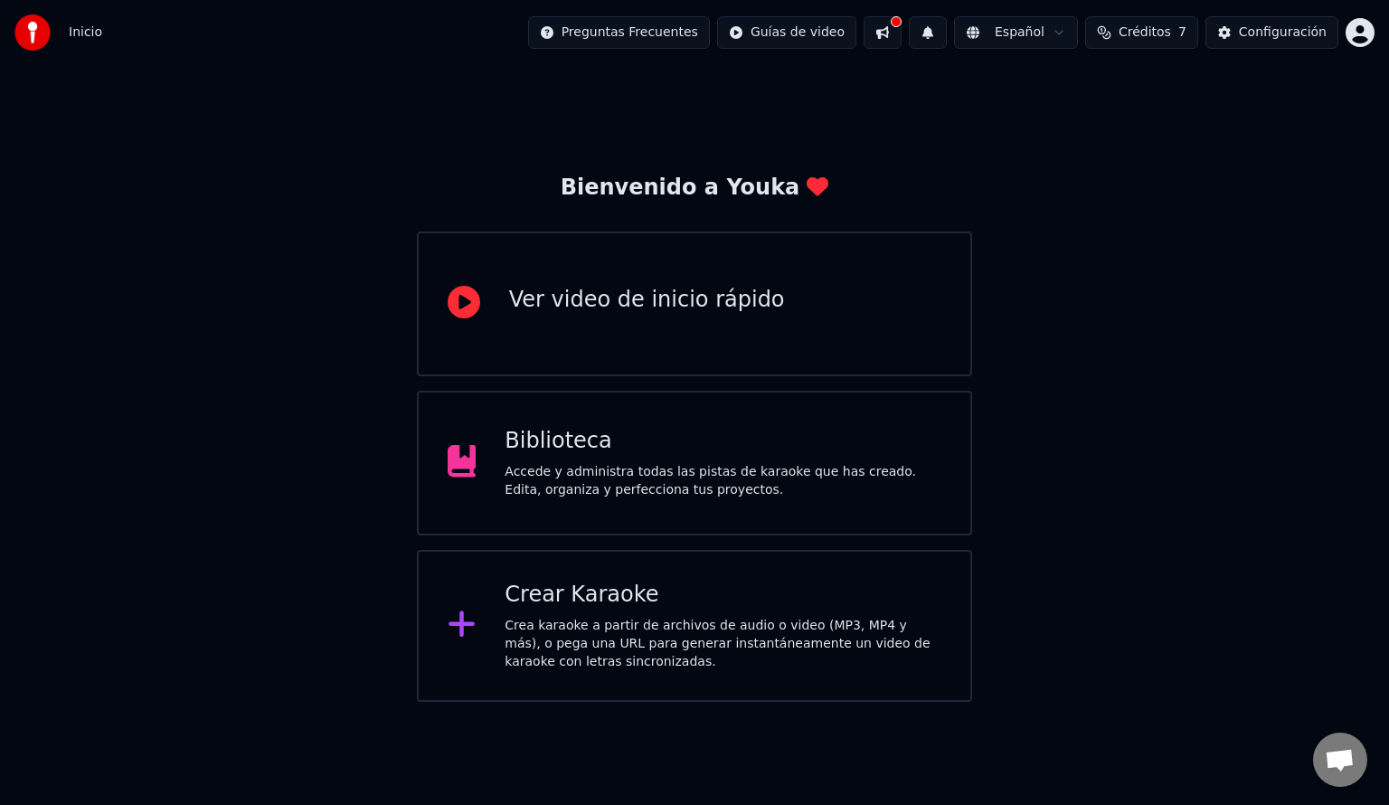
click at [579, 655] on div "Crea karaoke a partir de archivos de audio o video (MP3, MP4 y más), o pega una…" at bounding box center [722, 644] width 437 height 54
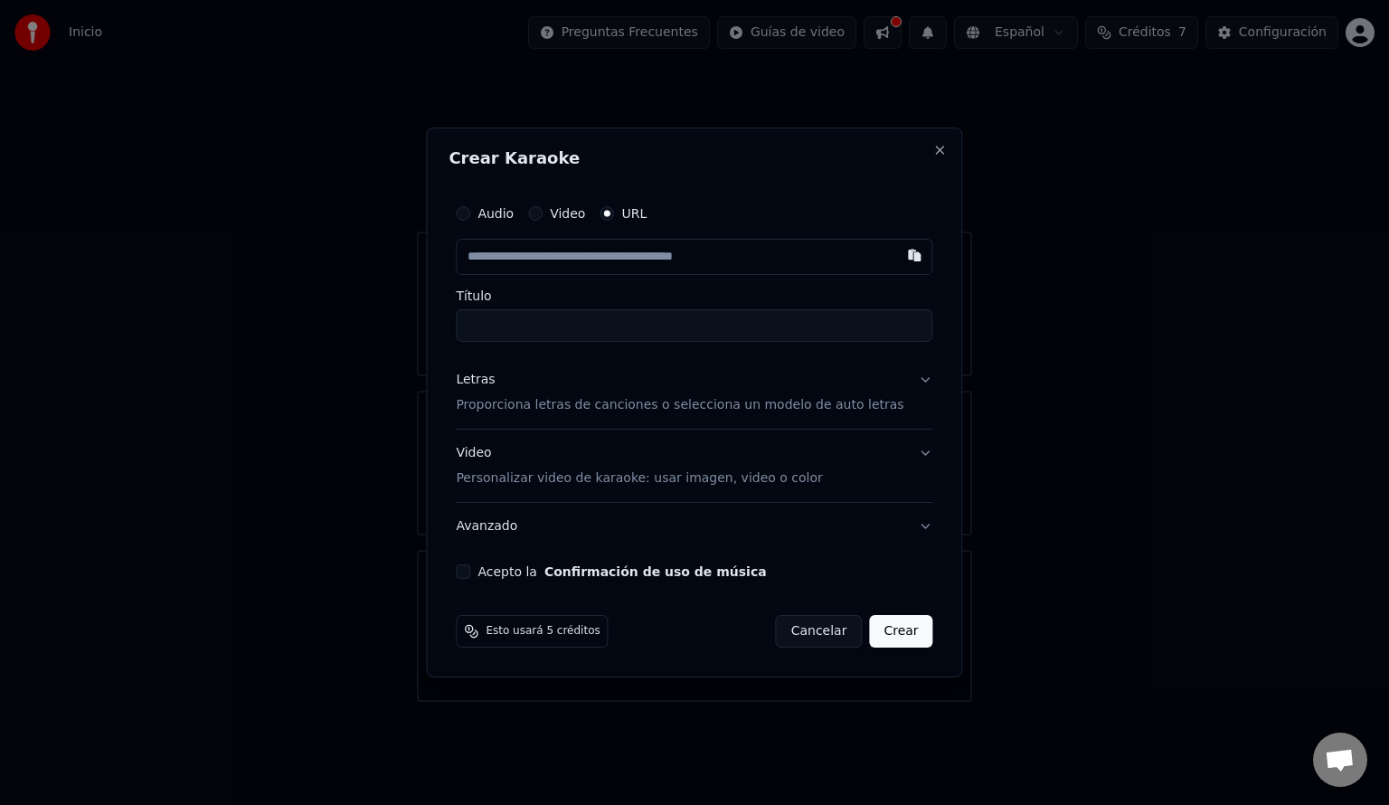
click at [657, 248] on input "text" at bounding box center [694, 257] width 476 height 36
paste input "**********"
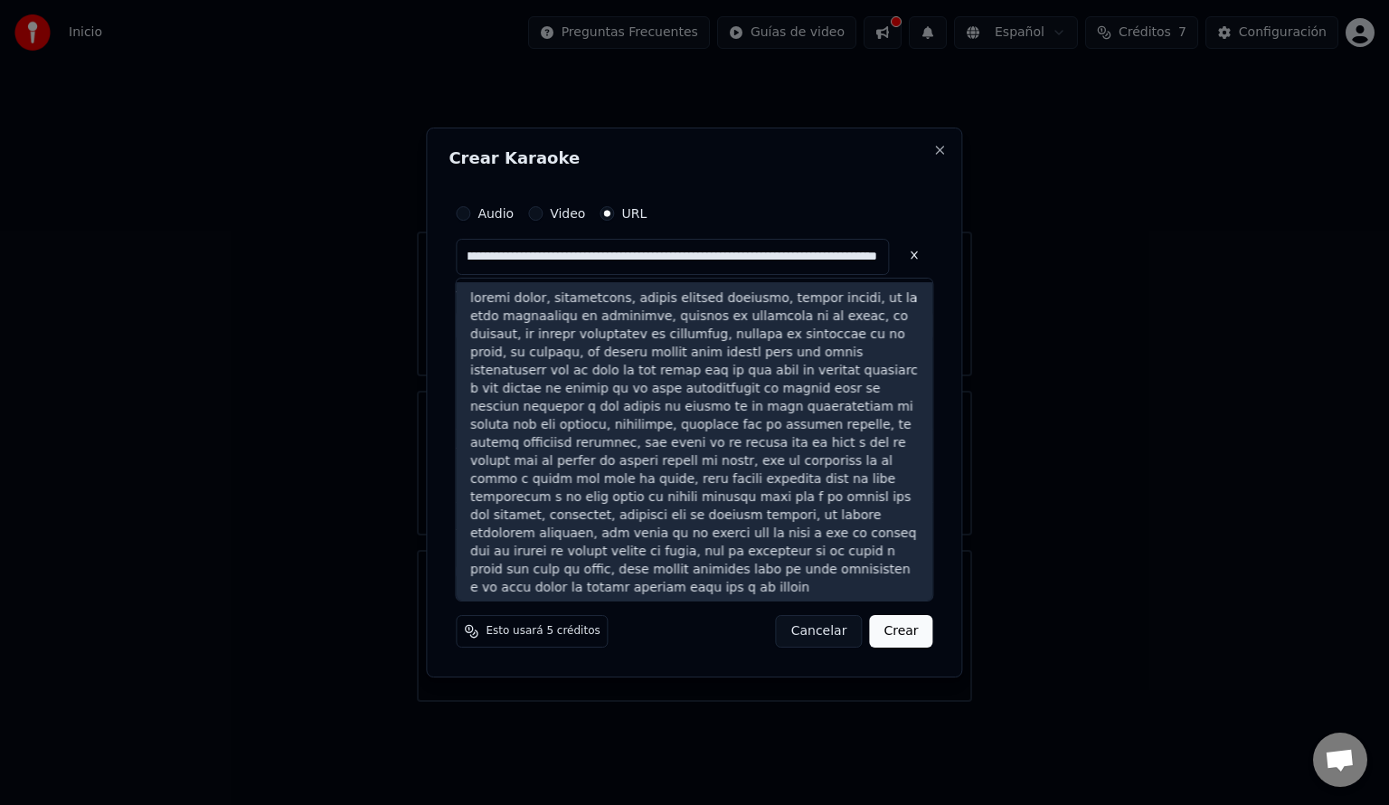
scroll to position [4, 0]
type input "**********"
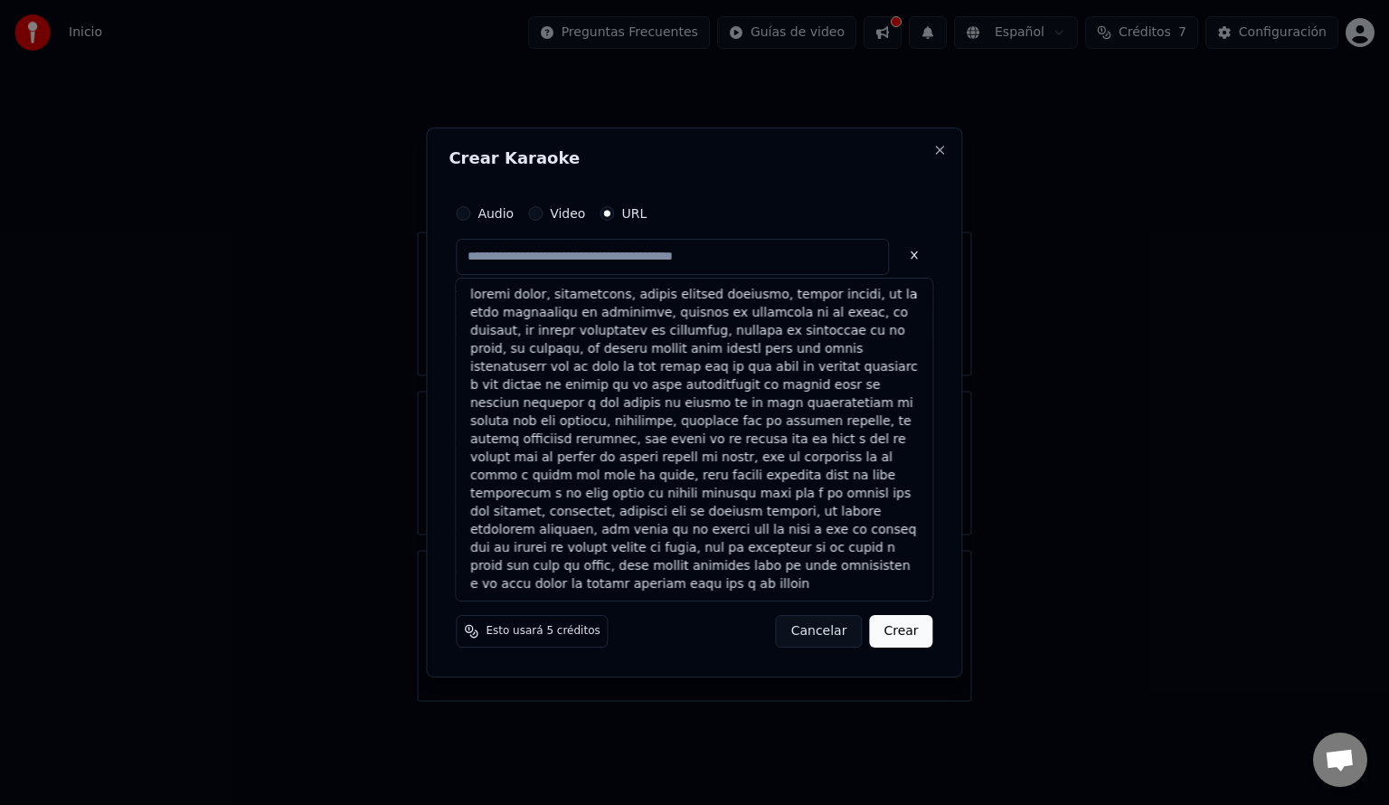
scroll to position [0, 0]
click at [897, 251] on button at bounding box center [915, 255] width 36 height 33
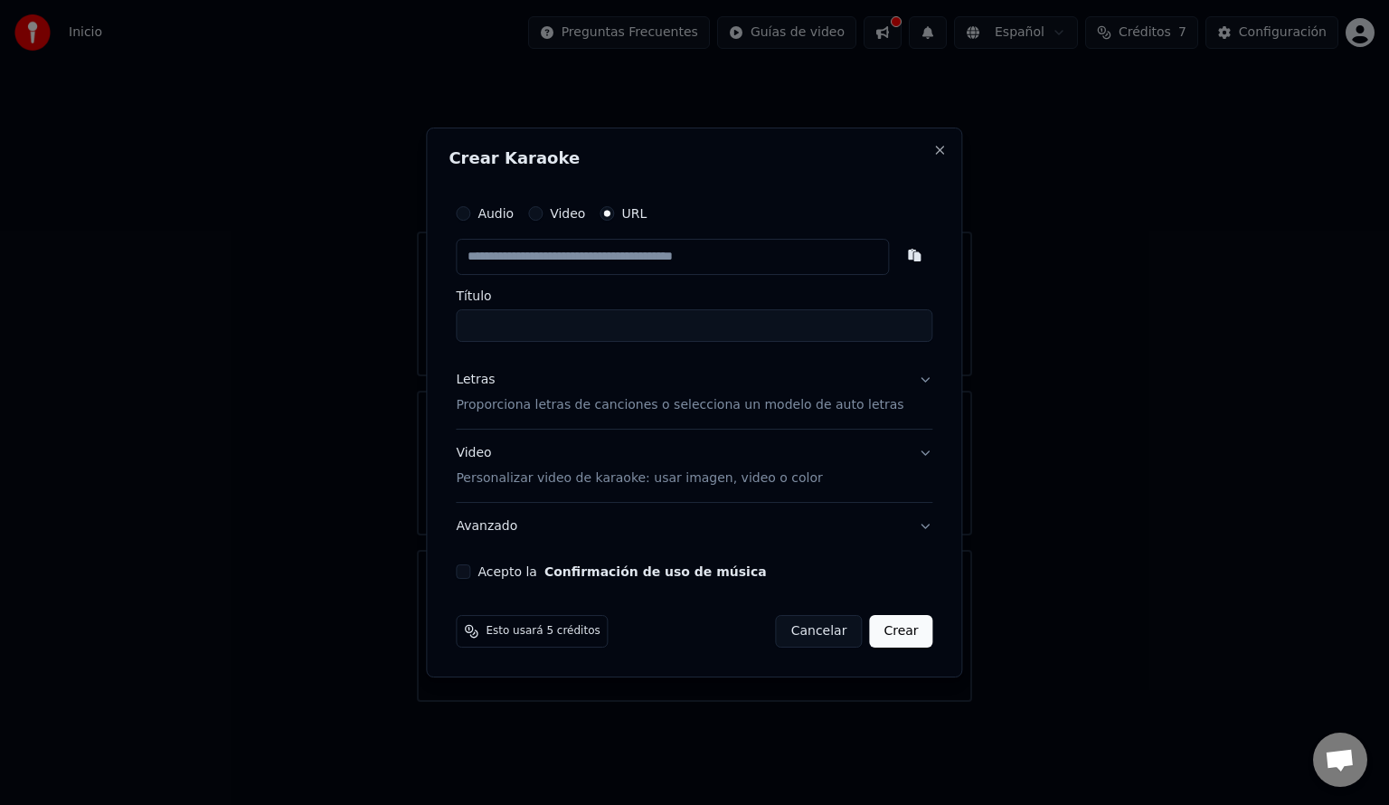
click at [730, 410] on p "Proporciona letras de canciones o selecciona un modelo de auto letras" at bounding box center [679, 405] width 447 height 18
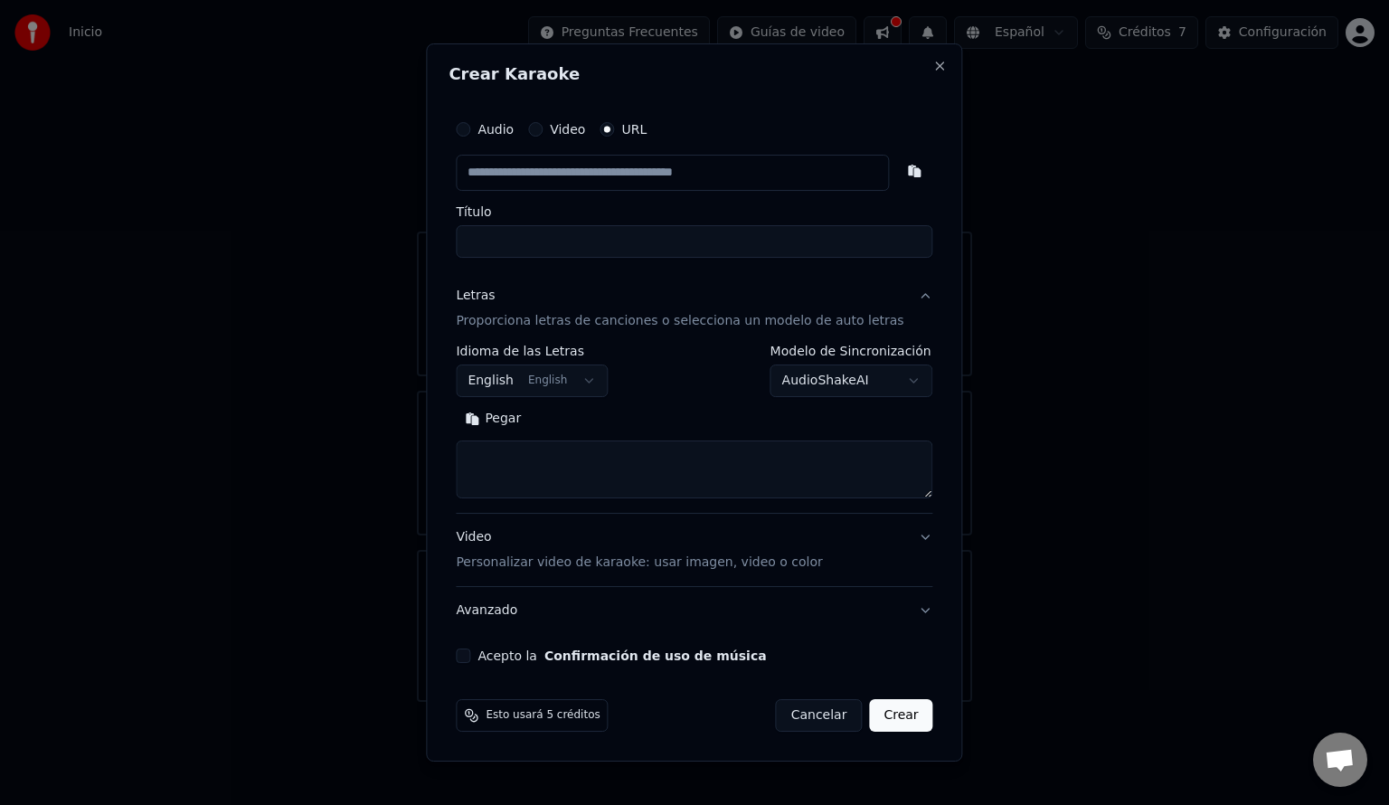
click at [666, 452] on textarea at bounding box center [694, 469] width 476 height 58
click at [562, 387] on body "**********" at bounding box center [694, 351] width 1389 height 702
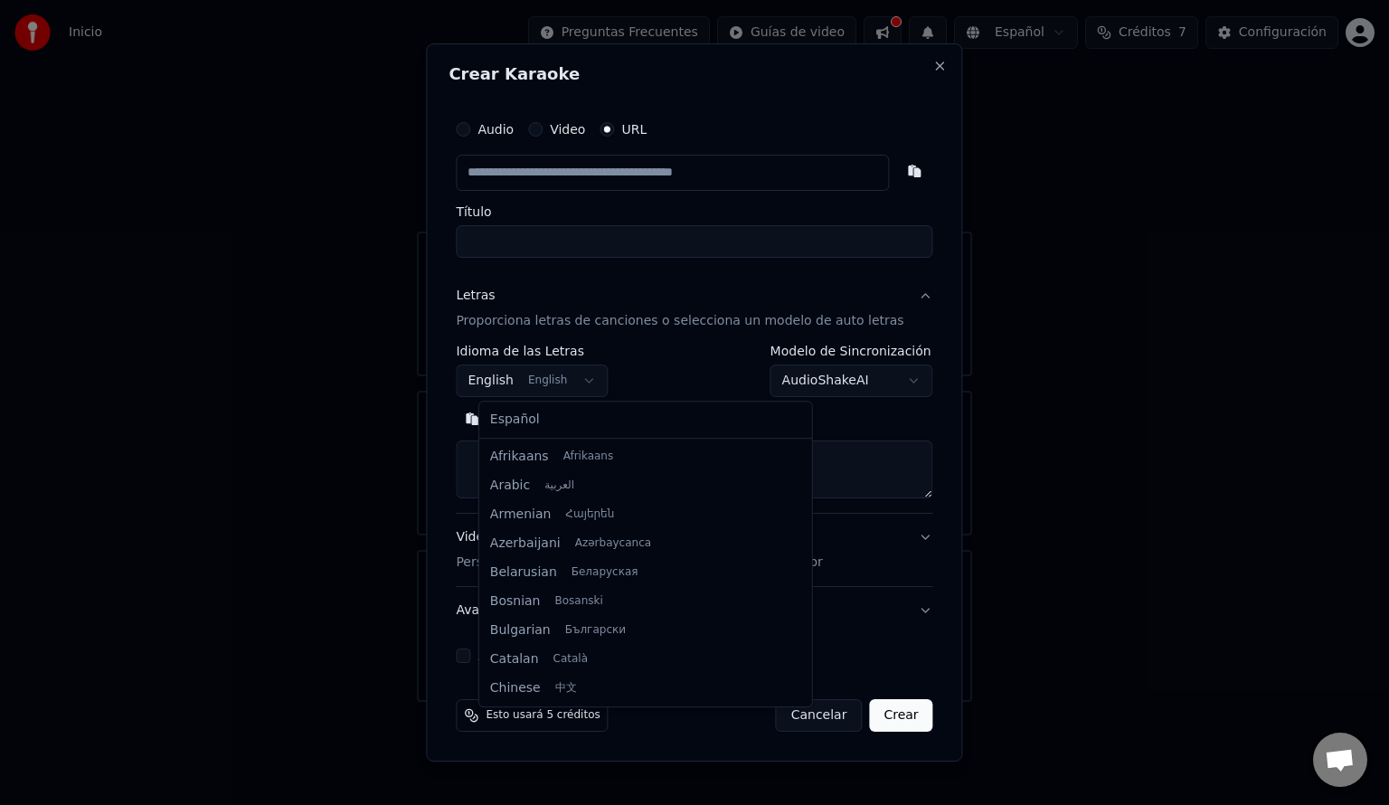
scroll to position [145, 0]
select select "**"
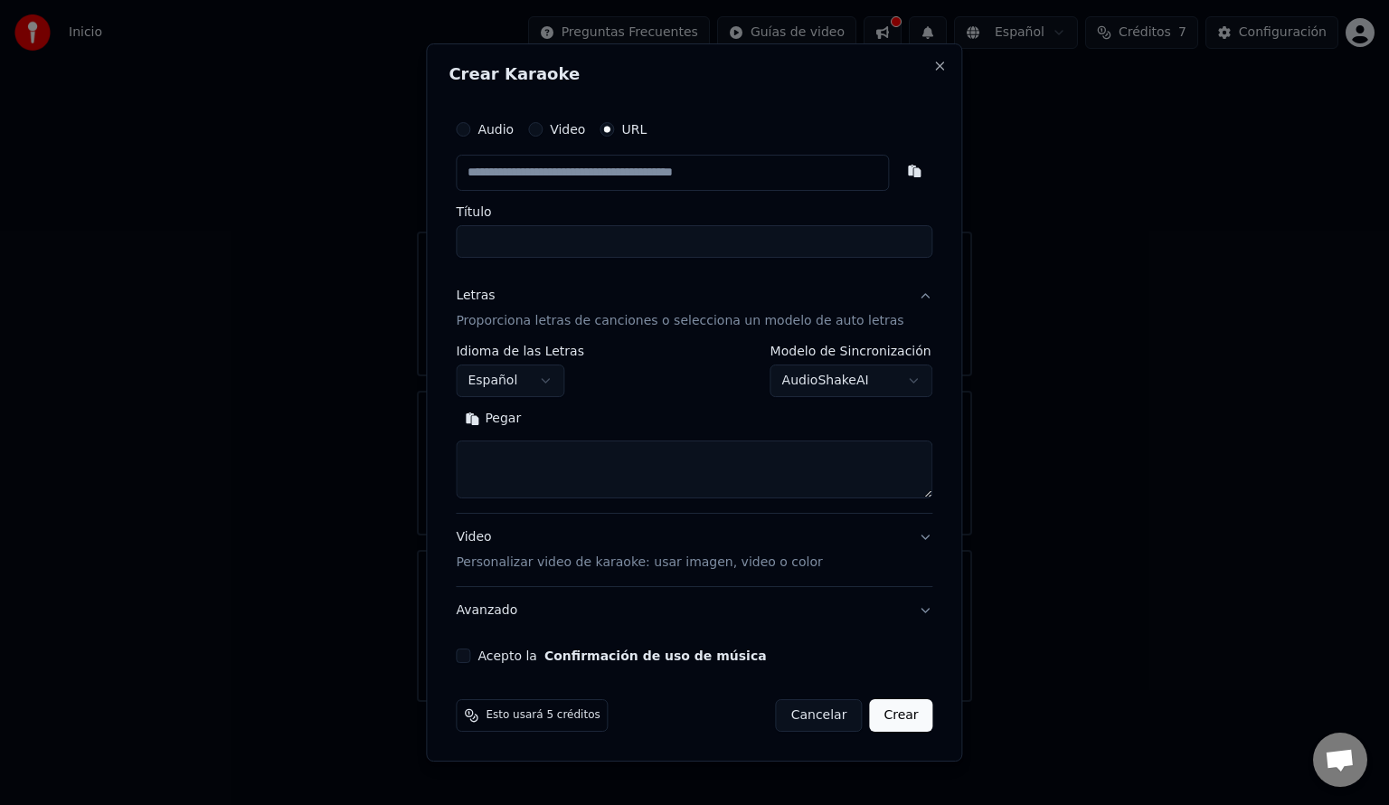
click at [547, 443] on textarea at bounding box center [694, 469] width 476 height 58
paste textarea "**********"
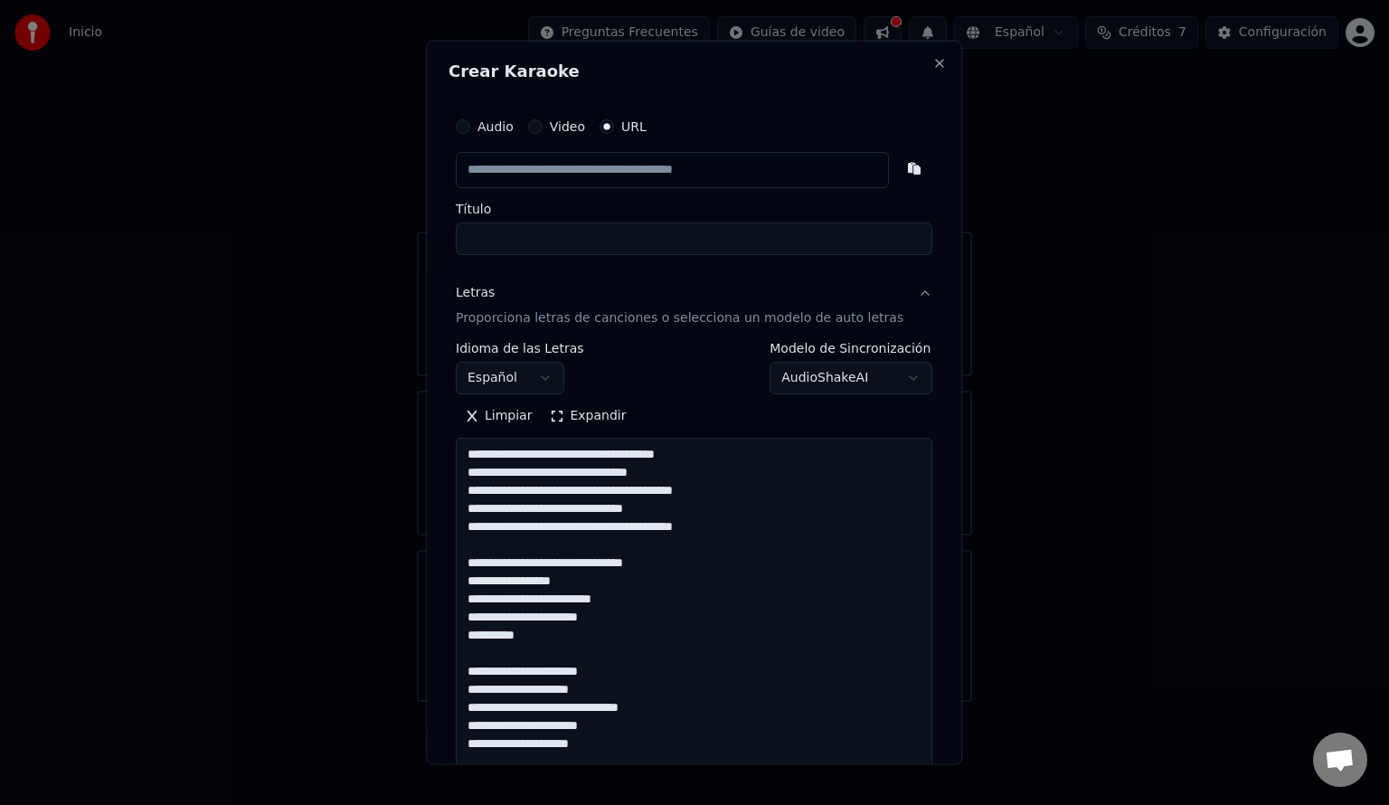
scroll to position [709, 0]
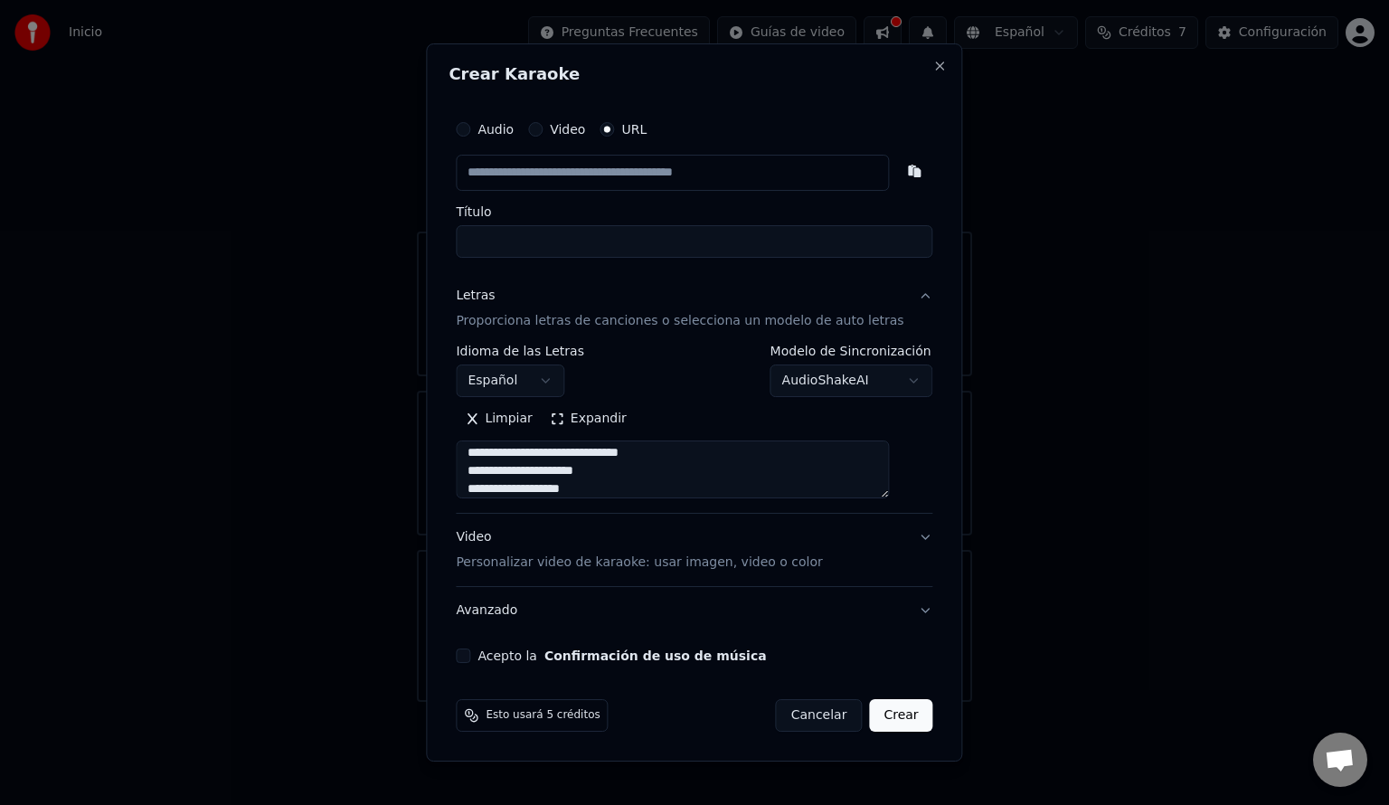
type textarea "**********"
click at [612, 163] on input "text" at bounding box center [672, 173] width 433 height 36
click at [897, 168] on button "button" at bounding box center [915, 171] width 36 height 33
type input "**********"
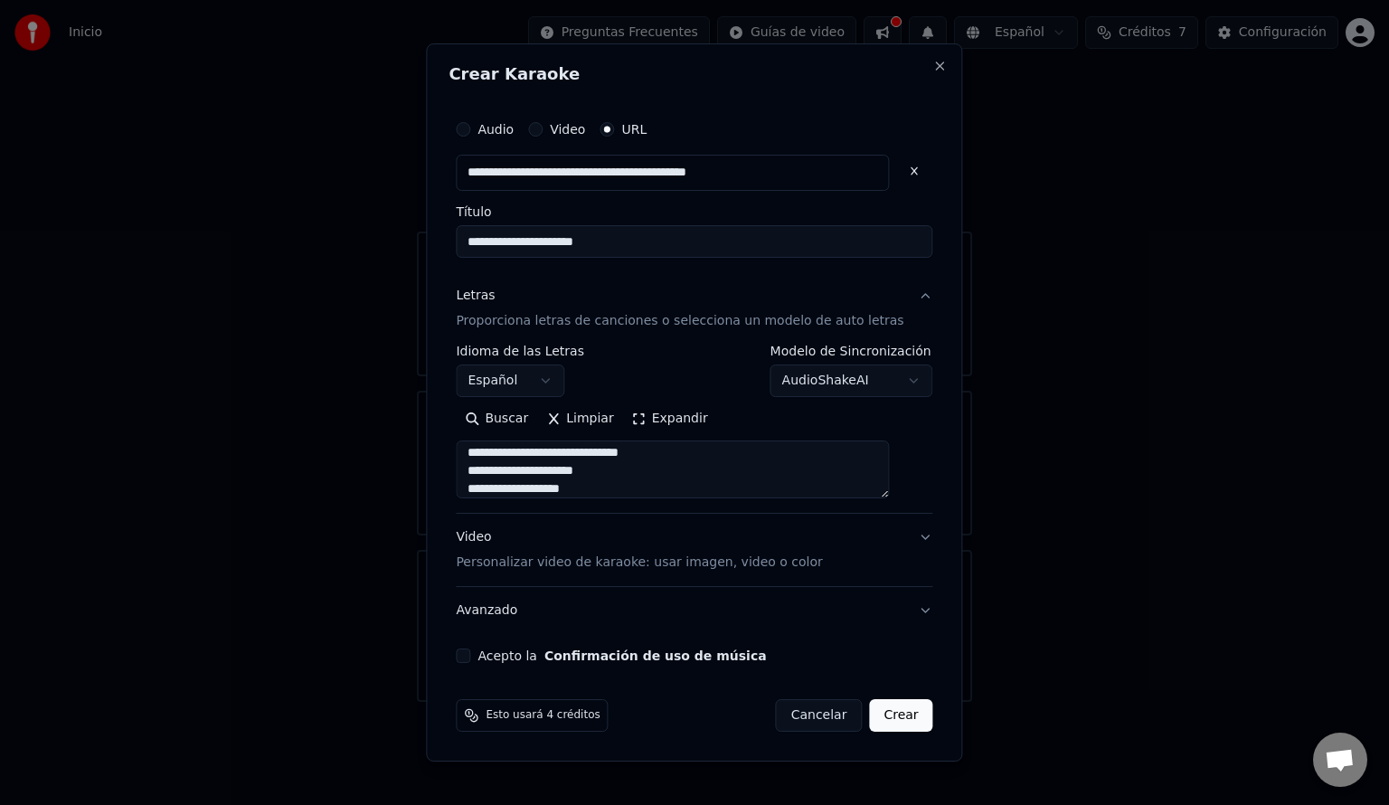
click at [470, 661] on button "Acepto la Confirmación de uso de música" at bounding box center [463, 655] width 14 height 14
click at [869, 721] on button "Crear" at bounding box center [900, 715] width 63 height 33
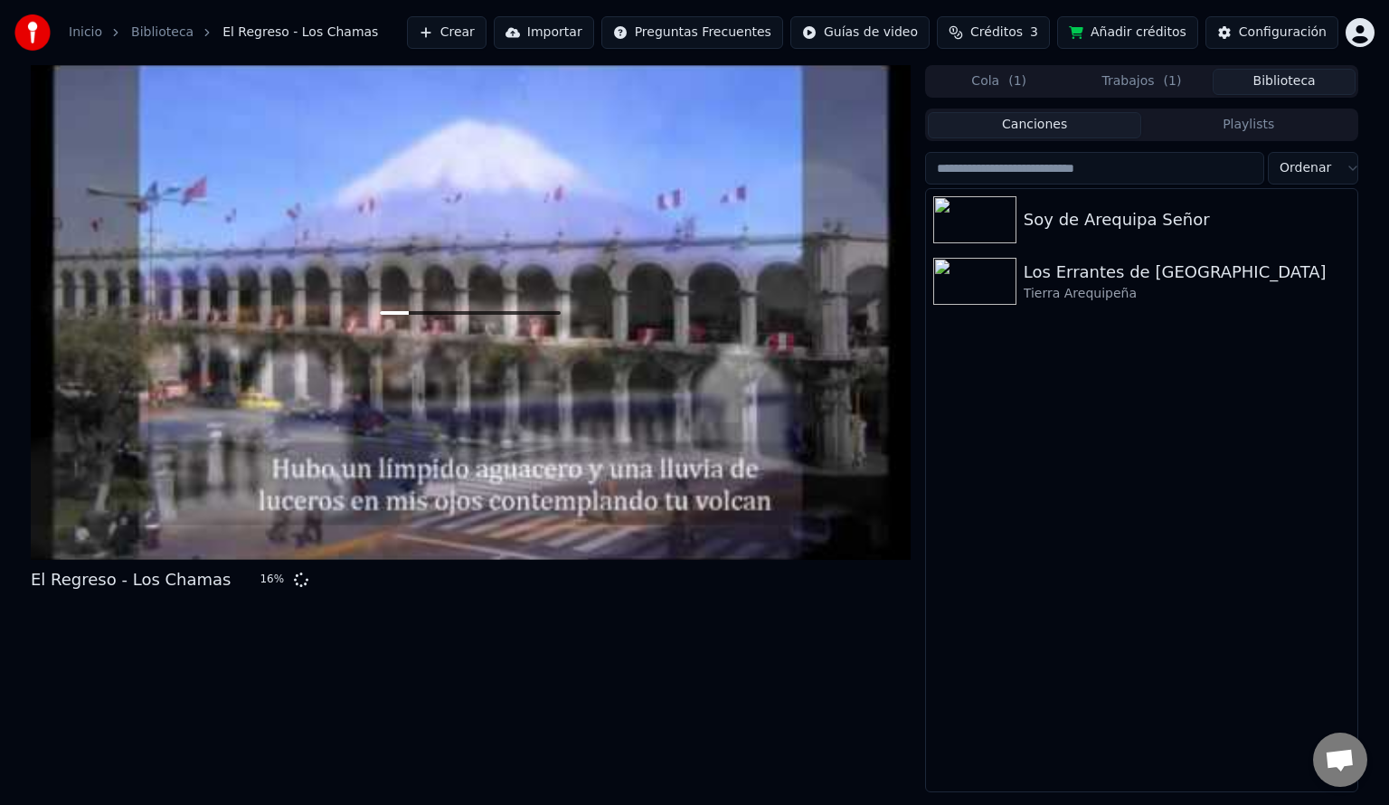
click at [1291, 87] on button "Biblioteca" at bounding box center [1283, 82] width 143 height 26
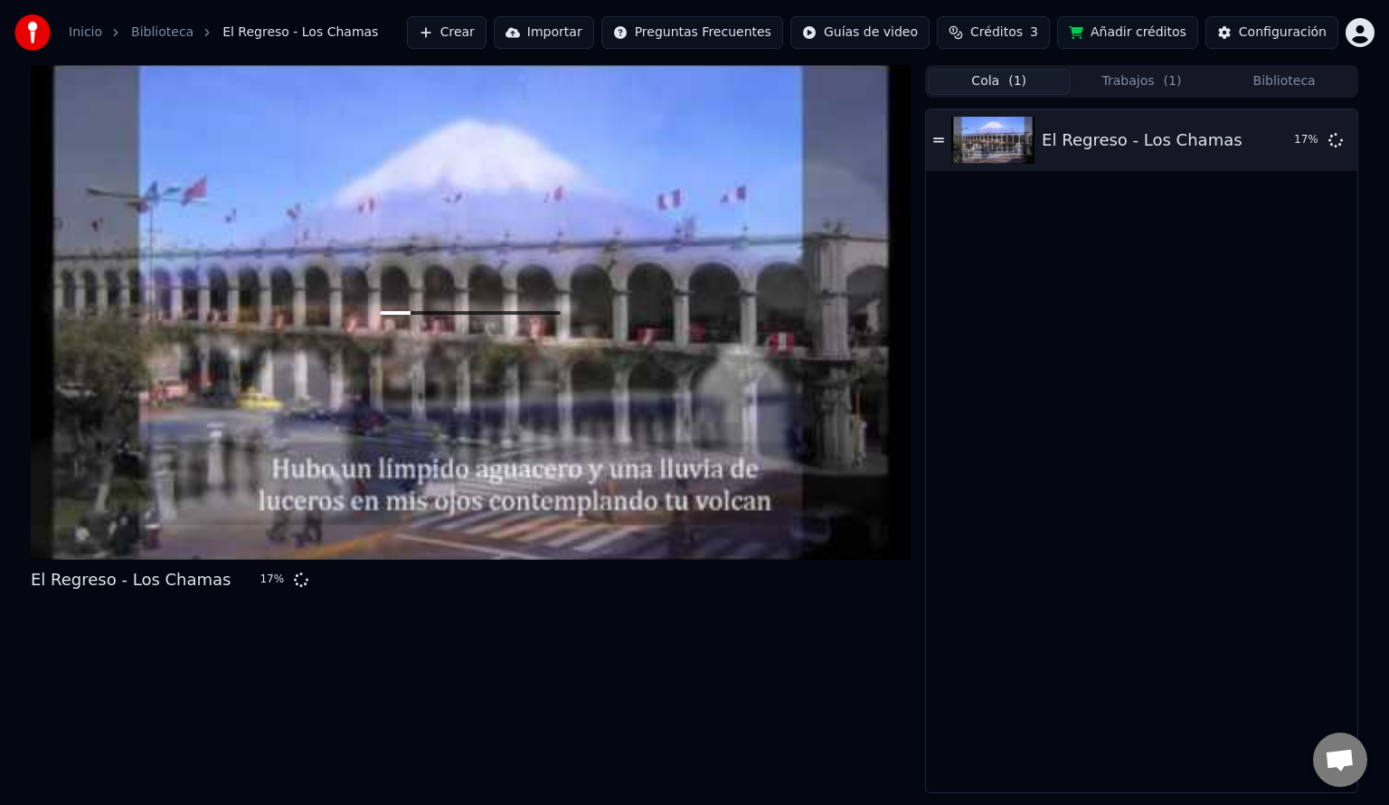
click at [996, 76] on button "Cola ( 1 )" at bounding box center [999, 82] width 143 height 26
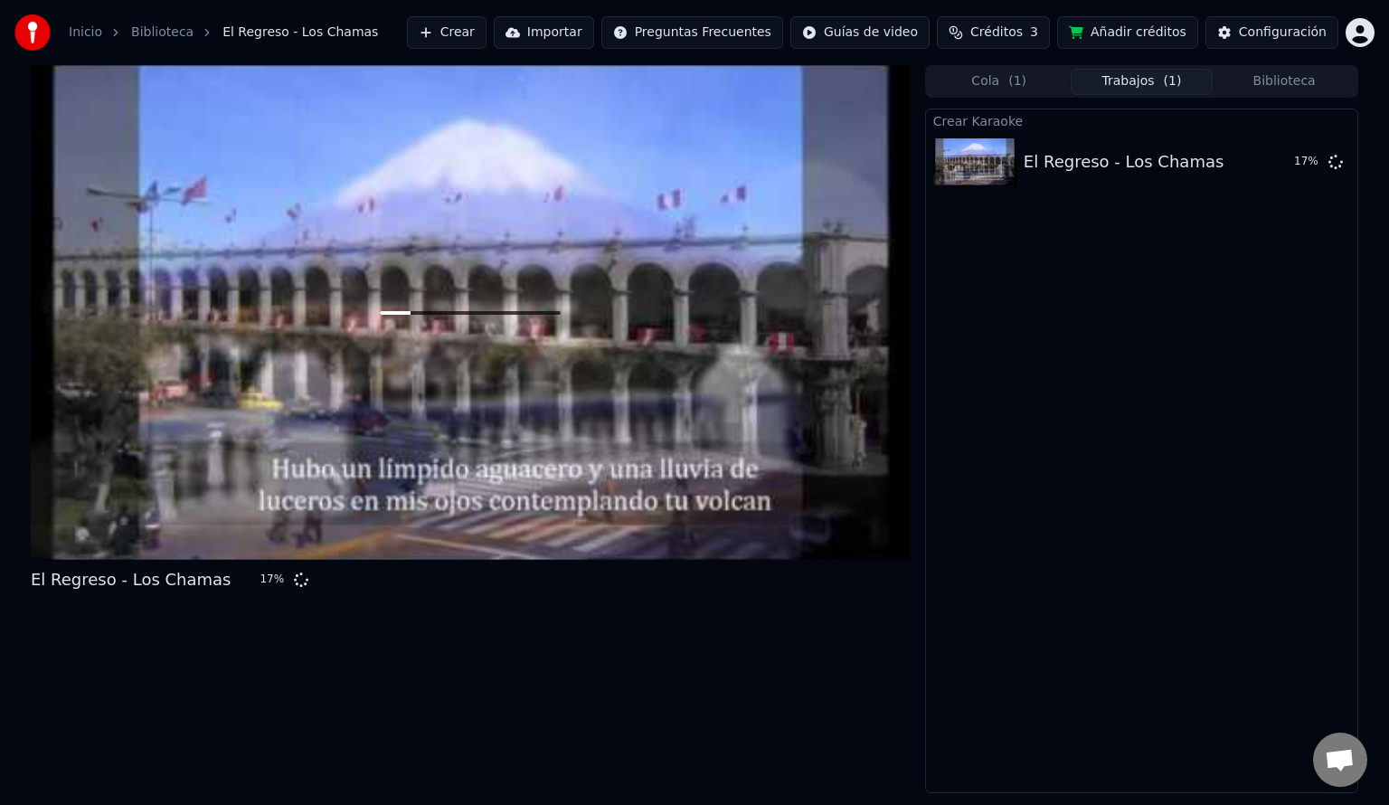
click at [1103, 78] on button "Trabajos ( 1 )" at bounding box center [1141, 82] width 143 height 26
click at [1143, 33] on button "Añadir créditos" at bounding box center [1127, 32] width 141 height 33
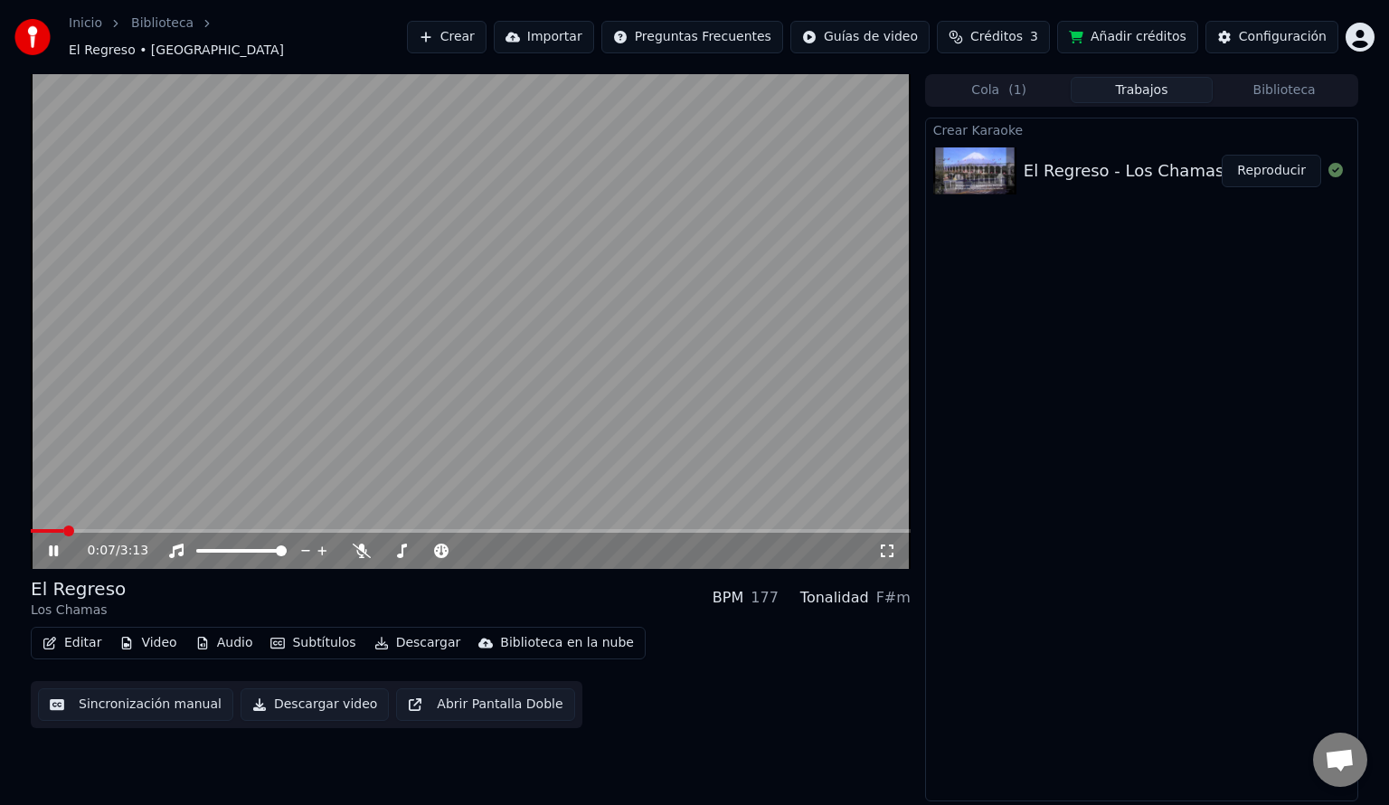
click at [39, 542] on div "0:07 / 3:13" at bounding box center [470, 551] width 865 height 18
click at [54, 545] on icon at bounding box center [53, 550] width 9 height 11
drag, startPoint x: 68, startPoint y: 515, endPoint x: 3, endPoint y: 506, distance: 65.7
click at [3, 506] on div "0:09 / 3:13 El Regreso Los Chamas BPM 177 Tonalidad F#m Editar Video Audio Subt…" at bounding box center [694, 438] width 1389 height 728
click at [38, 542] on div "0:09 / 3:13" at bounding box center [470, 551] width 865 height 18
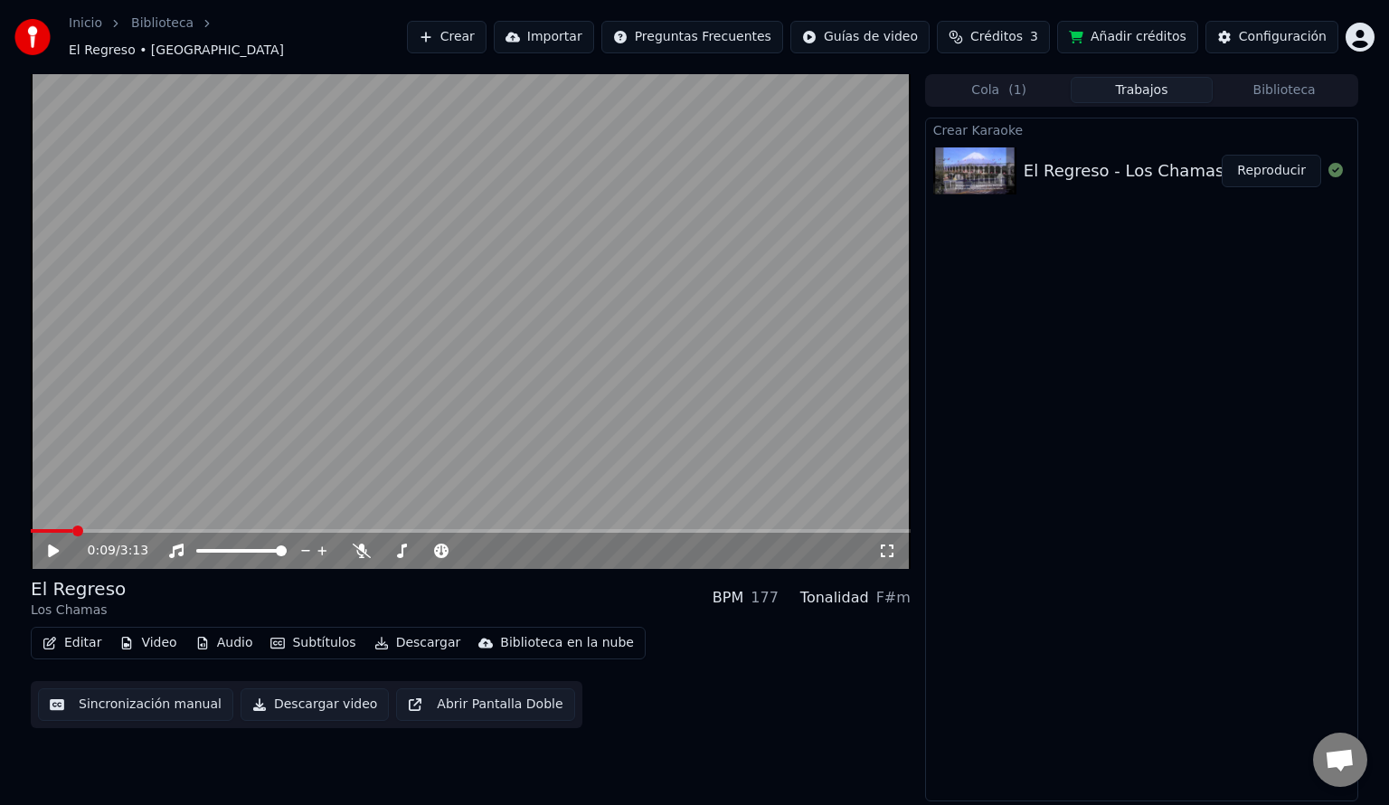
click at [51, 543] on icon at bounding box center [66, 550] width 42 height 14
click at [31, 525] on span at bounding box center [36, 530] width 11 height 11
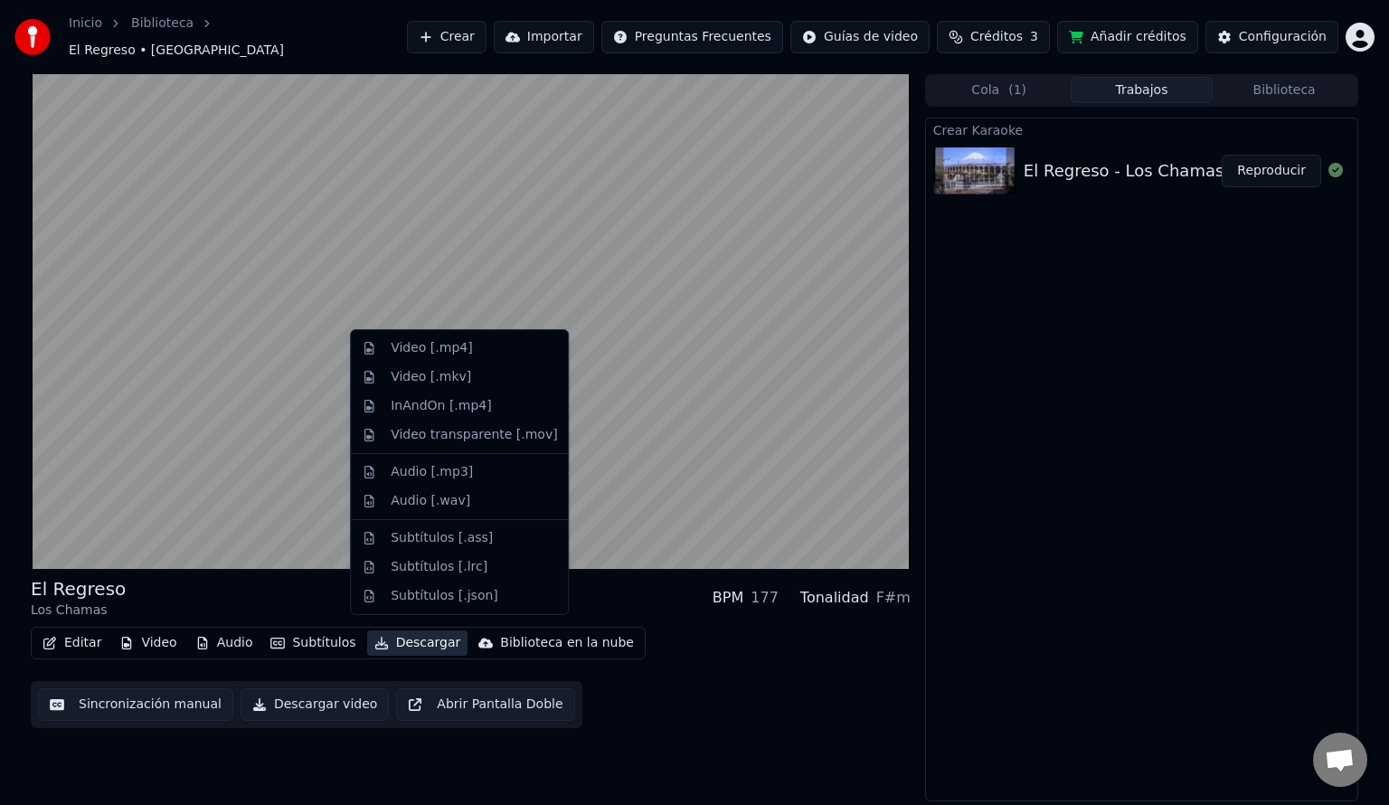
click at [382, 631] on button "Descargar" at bounding box center [417, 642] width 101 height 25
click at [438, 355] on div "Video [.mp4]" at bounding box center [431, 348] width 81 height 18
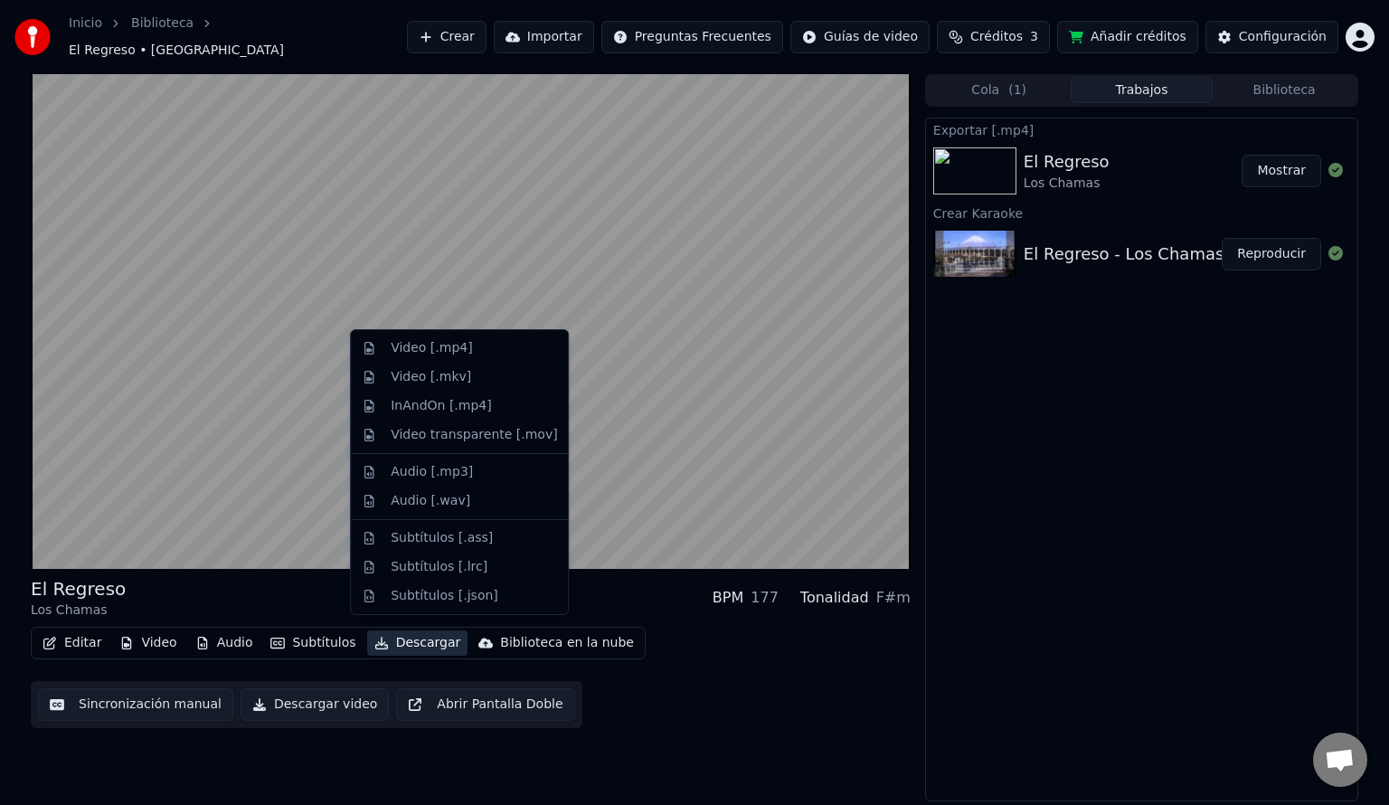
click at [388, 633] on button "Descargar" at bounding box center [417, 642] width 101 height 25
click at [384, 344] on div "Video [.mp4]" at bounding box center [459, 348] width 210 height 29
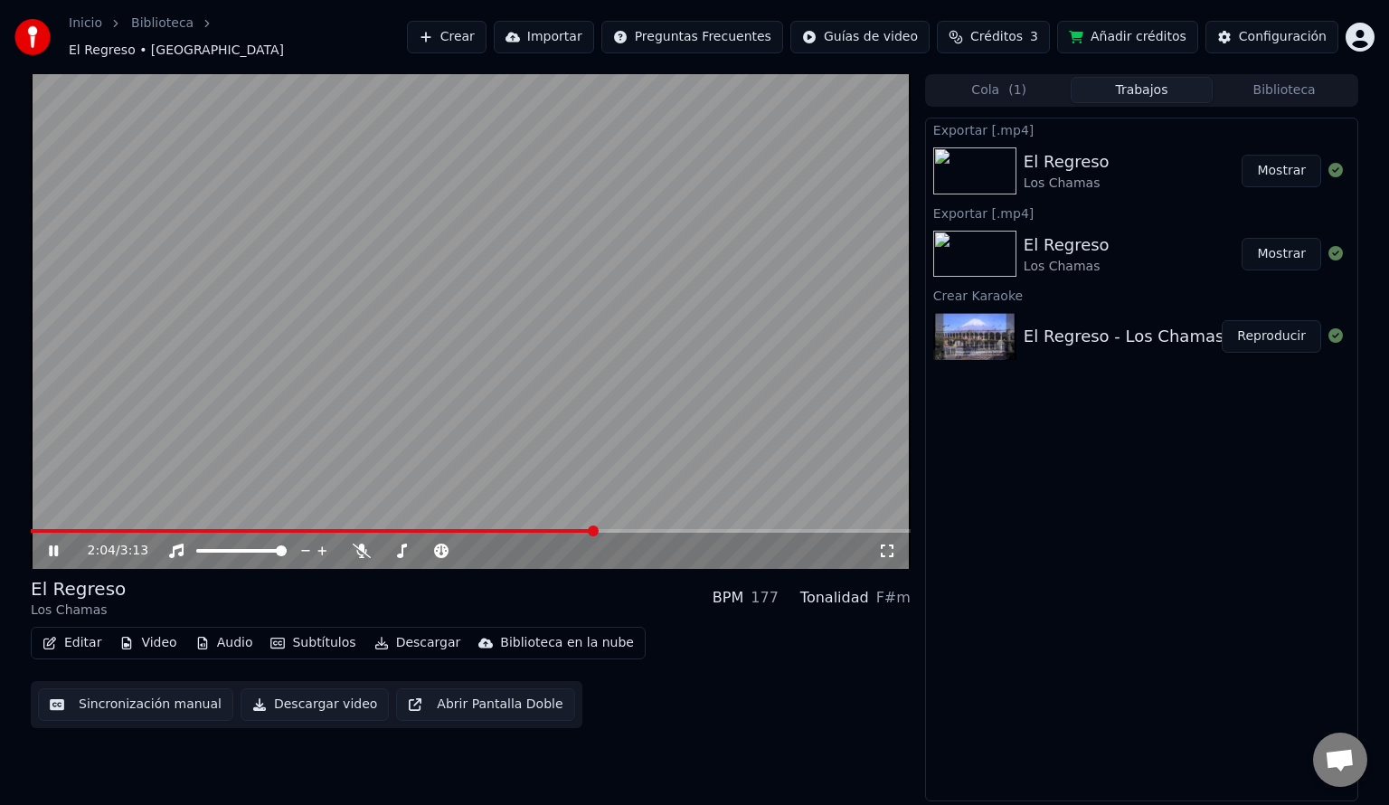
click at [313, 260] on video at bounding box center [471, 321] width 880 height 495
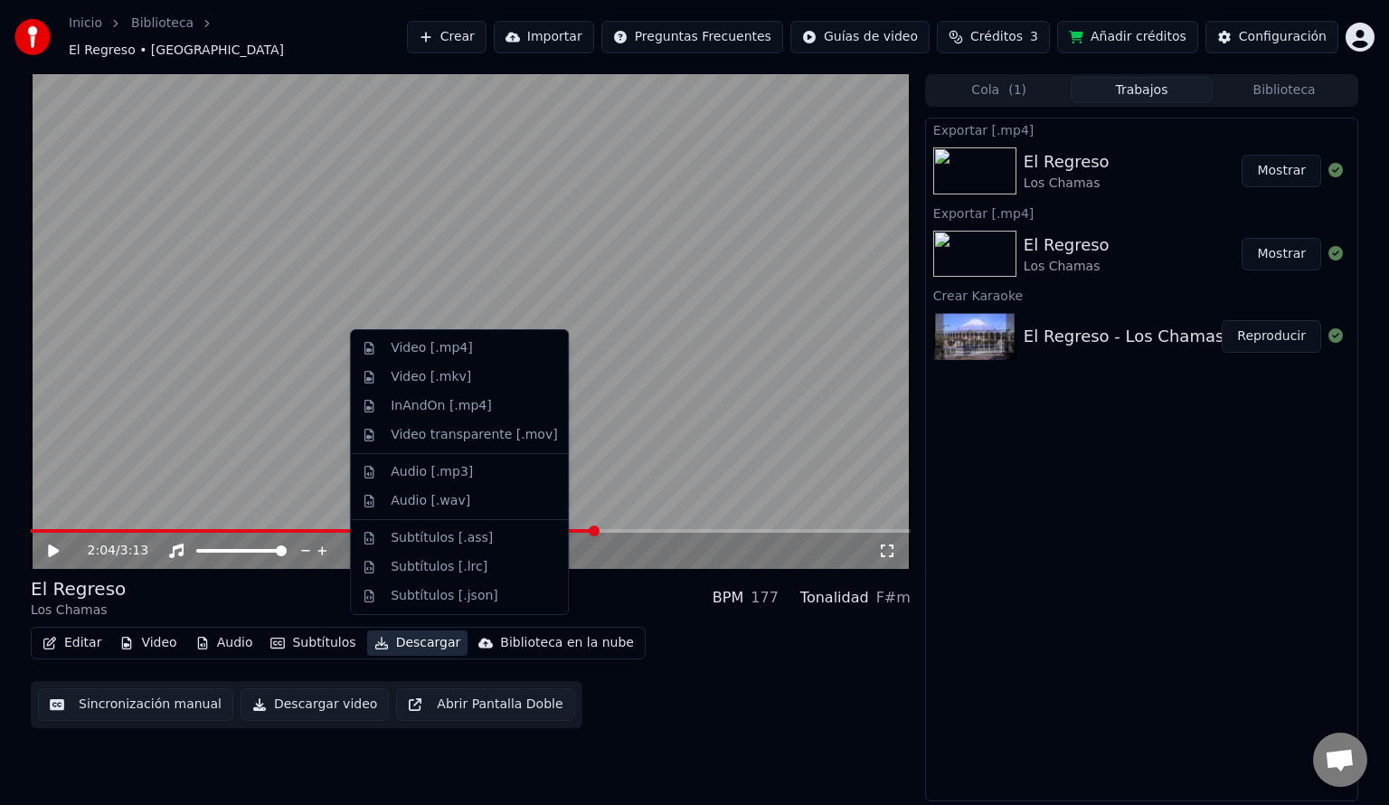
click at [397, 640] on button "Descargar" at bounding box center [417, 642] width 101 height 25
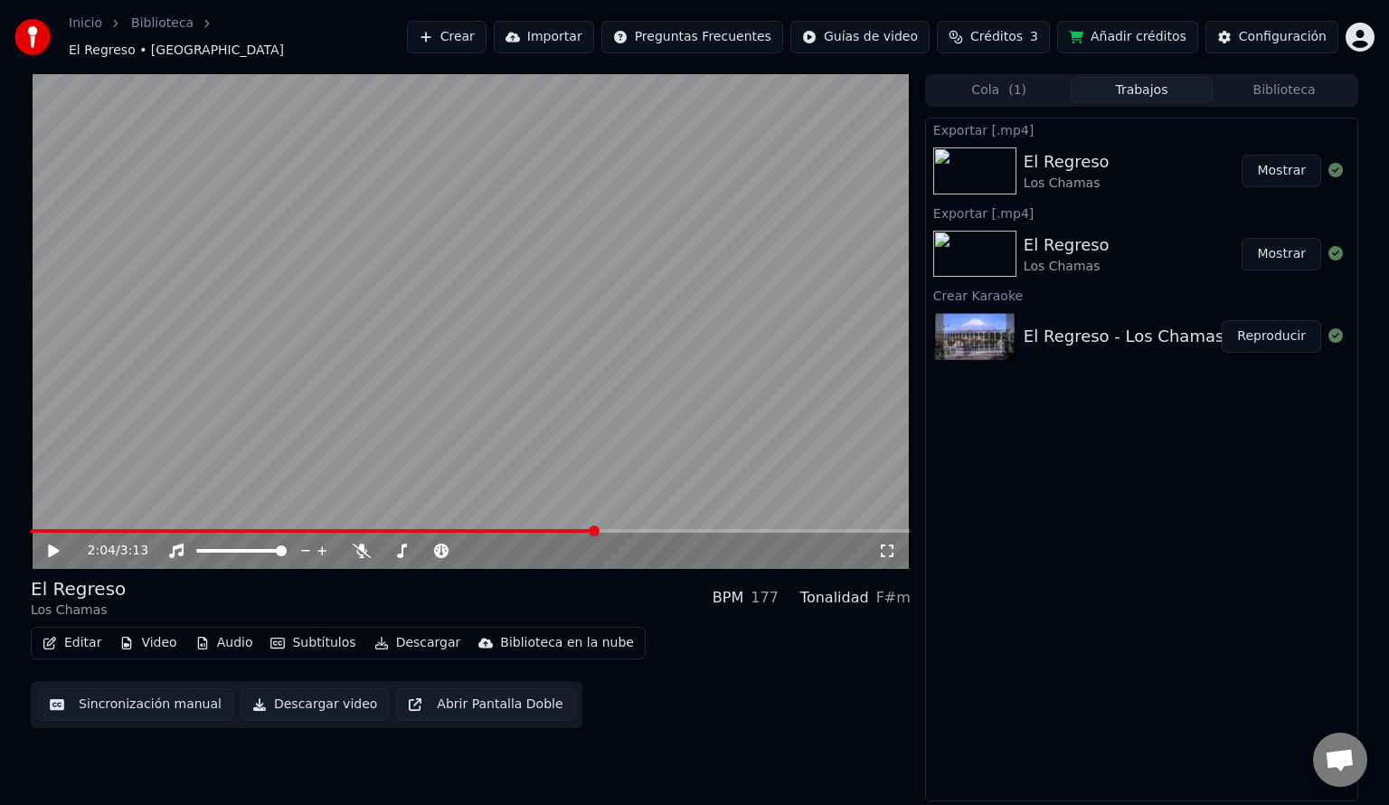
click at [508, 777] on div "2:04 / 3:13 El Regreso Los Chamas BPM 177 Tonalidad F#m Editar Video Audio Subt…" at bounding box center [471, 438] width 880 height 728
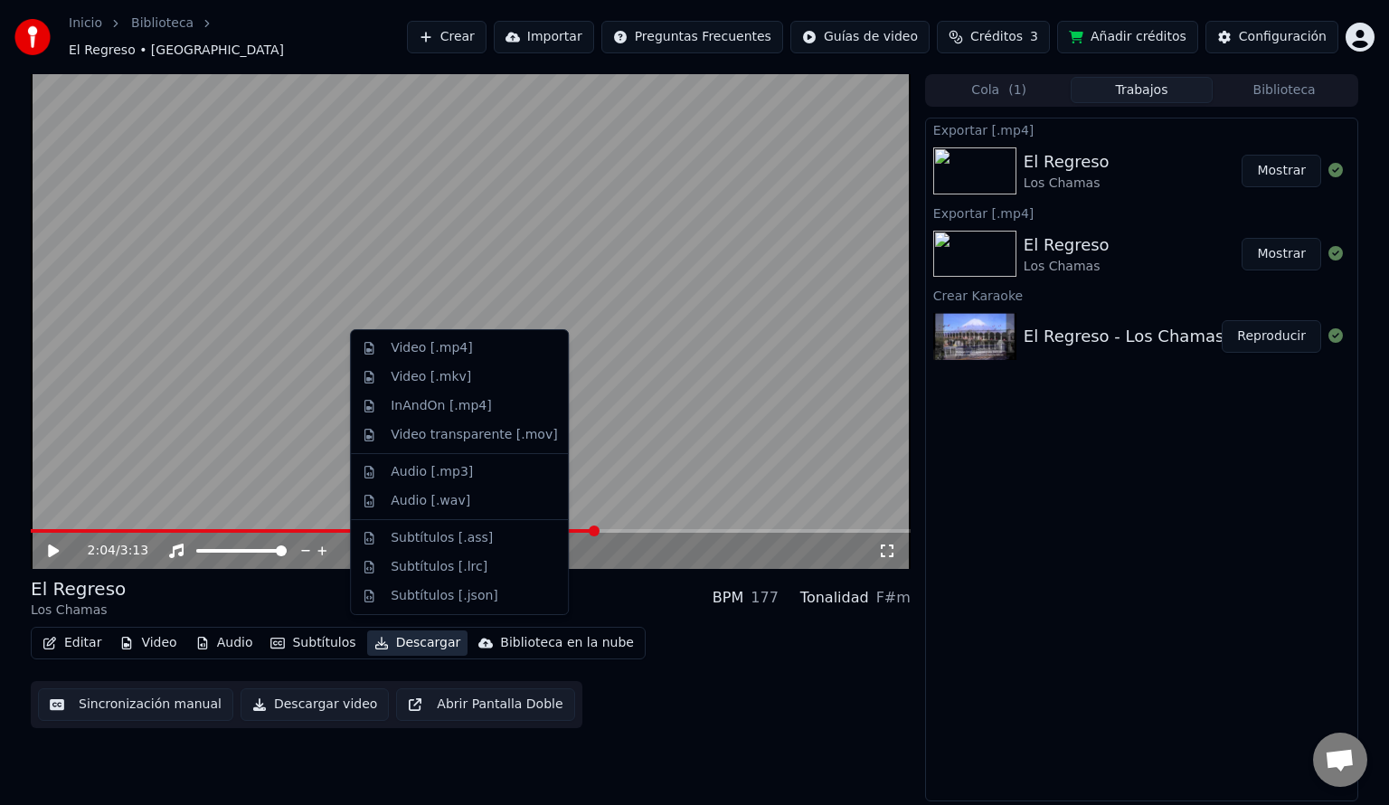
click at [398, 635] on button "Descargar" at bounding box center [417, 642] width 101 height 25
click at [439, 476] on div "Audio [.mp3]" at bounding box center [432, 472] width 82 height 18
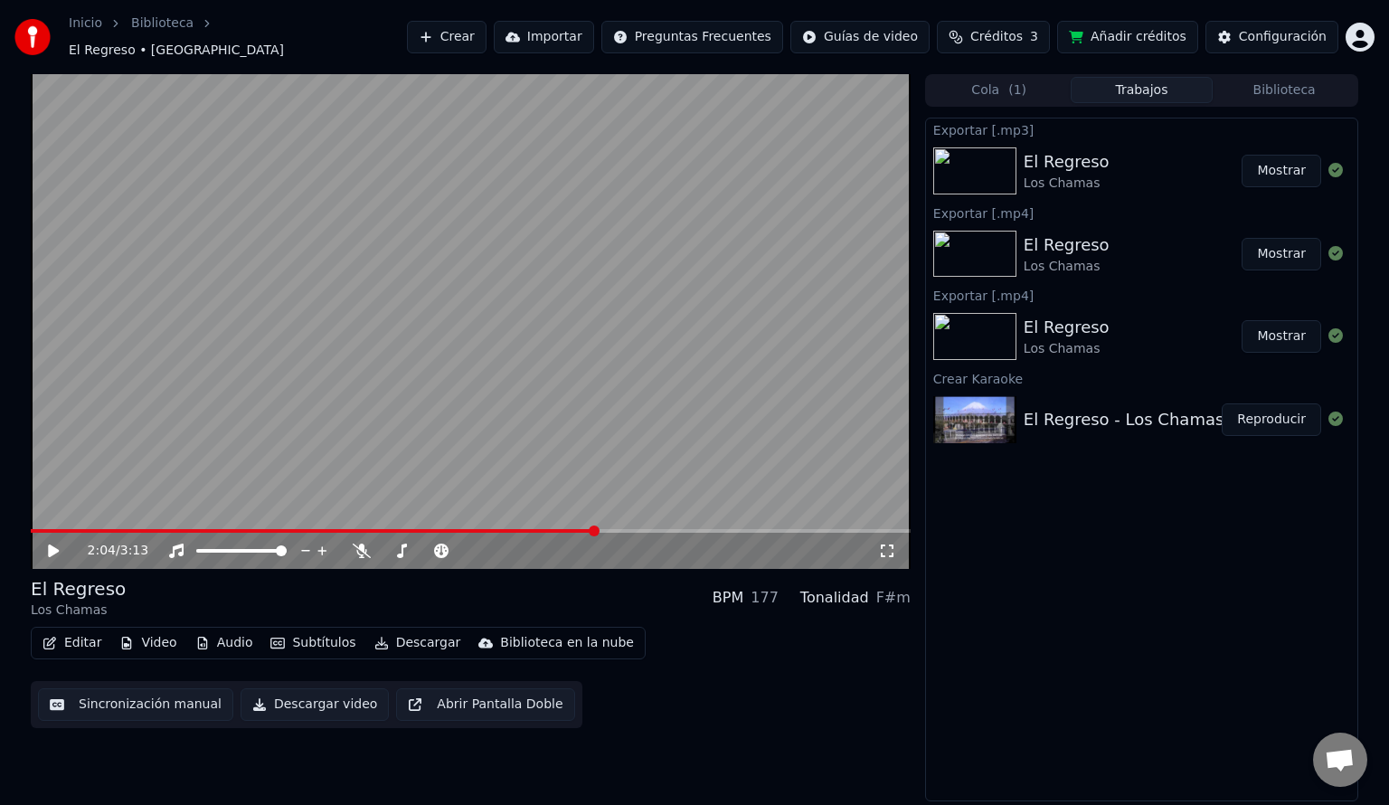
click at [1293, 165] on button "Mostrar" at bounding box center [1281, 171] width 80 height 33
